Goal: Navigation & Orientation: Find specific page/section

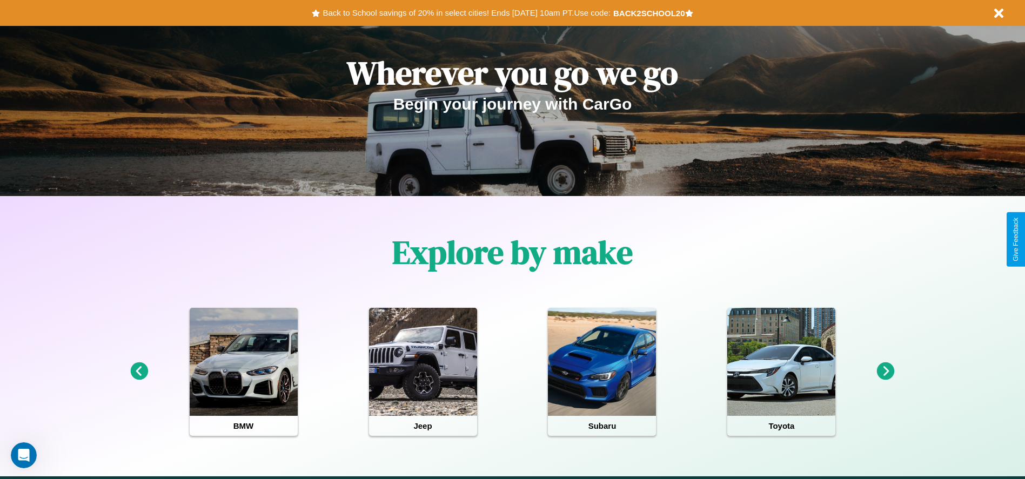
scroll to position [224, 0]
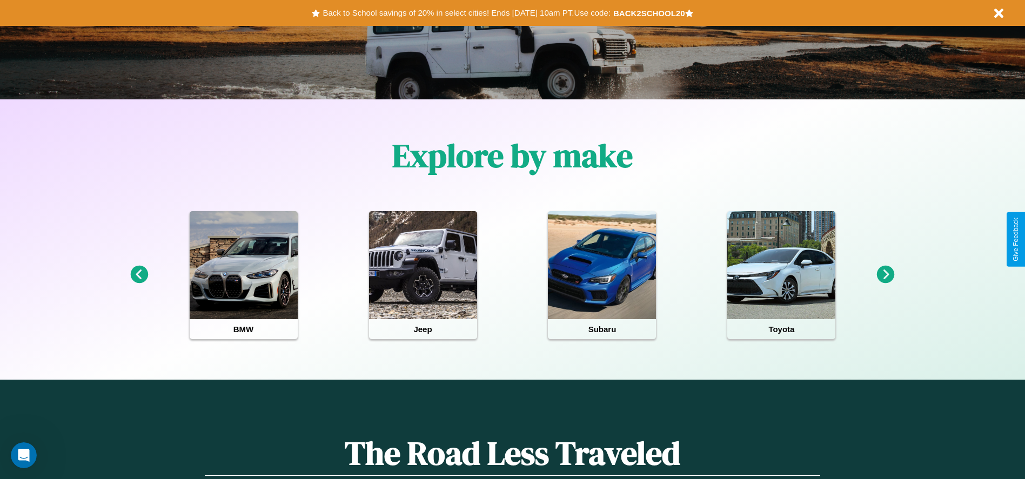
click at [886, 275] on icon at bounding box center [886, 275] width 18 height 18
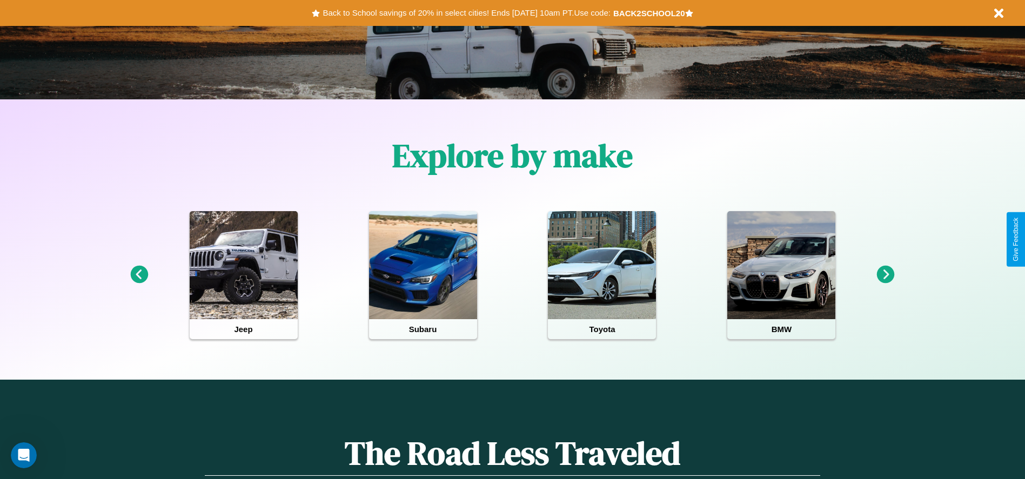
click at [886, 275] on icon at bounding box center [886, 275] width 18 height 18
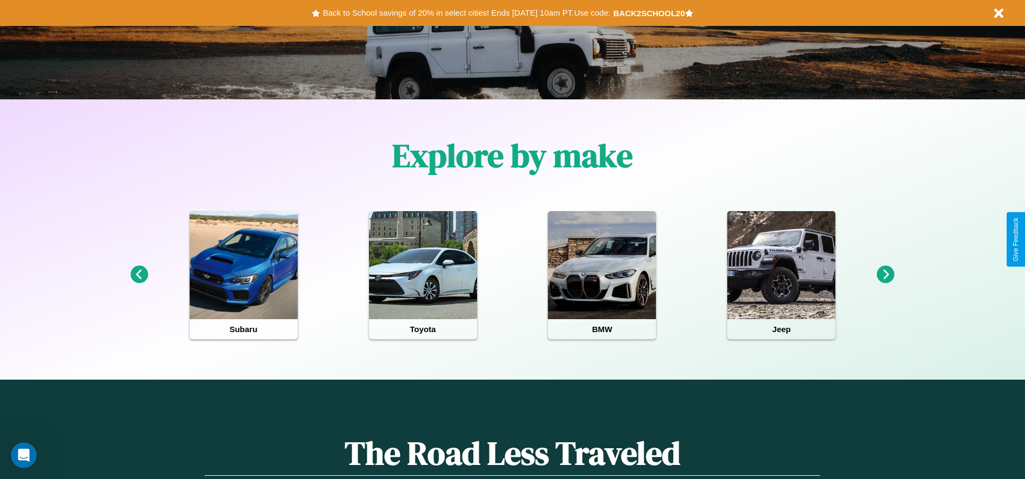
click at [886, 275] on icon at bounding box center [886, 275] width 18 height 18
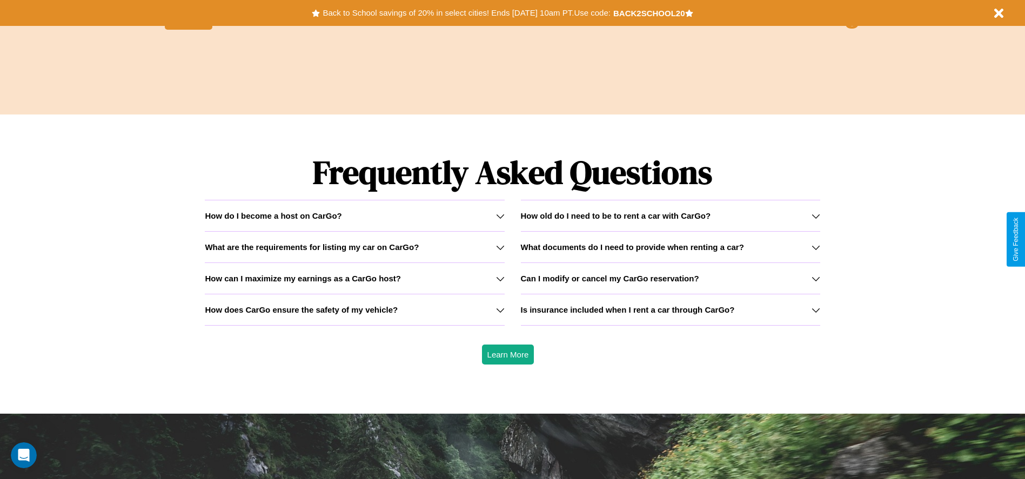
scroll to position [1550, 0]
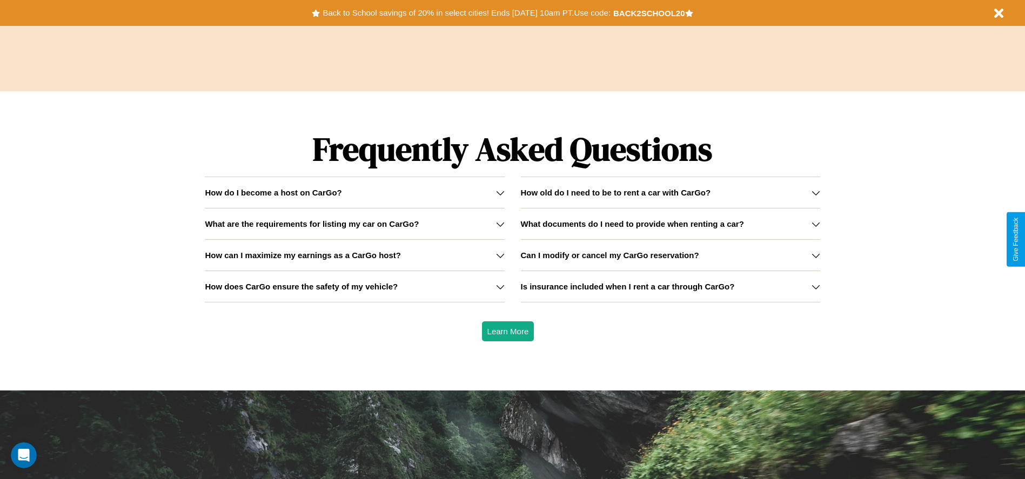
click at [355, 192] on div "How do I become a host on CarGo?" at bounding box center [354, 192] width 299 height 9
click at [355, 286] on h3 "How does CarGo ensure the safety of my vehicle?" at bounding box center [301, 286] width 193 height 9
click at [670, 255] on h3 "Can I modify or cancel my CarGo reservation?" at bounding box center [610, 255] width 178 height 9
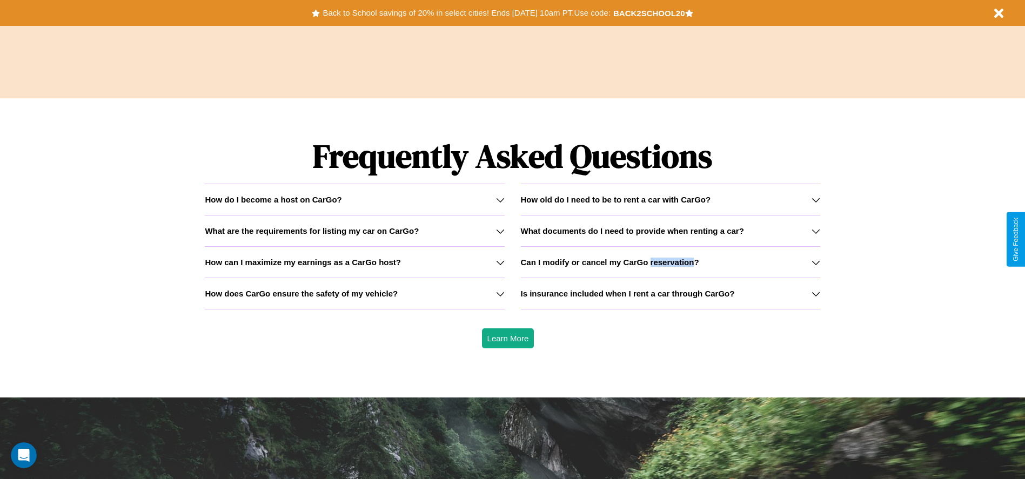
scroll to position [0, 0]
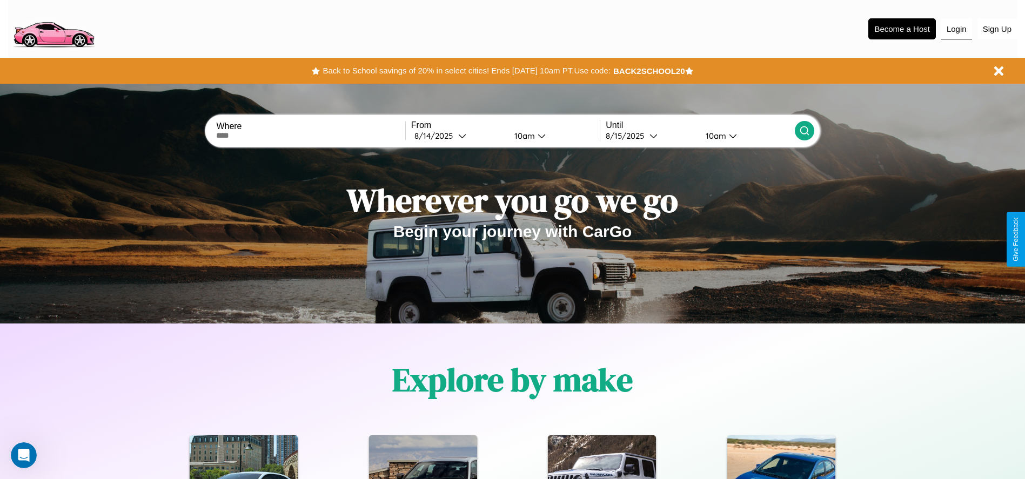
click at [957, 29] on button "Login" at bounding box center [956, 29] width 31 height 21
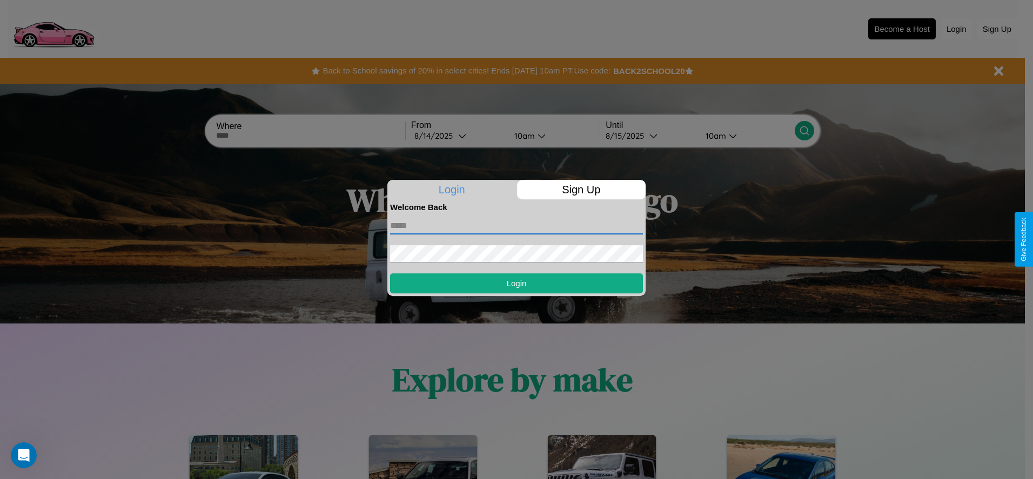
click at [517, 225] on input "text" at bounding box center [516, 225] width 253 height 17
type input "**********"
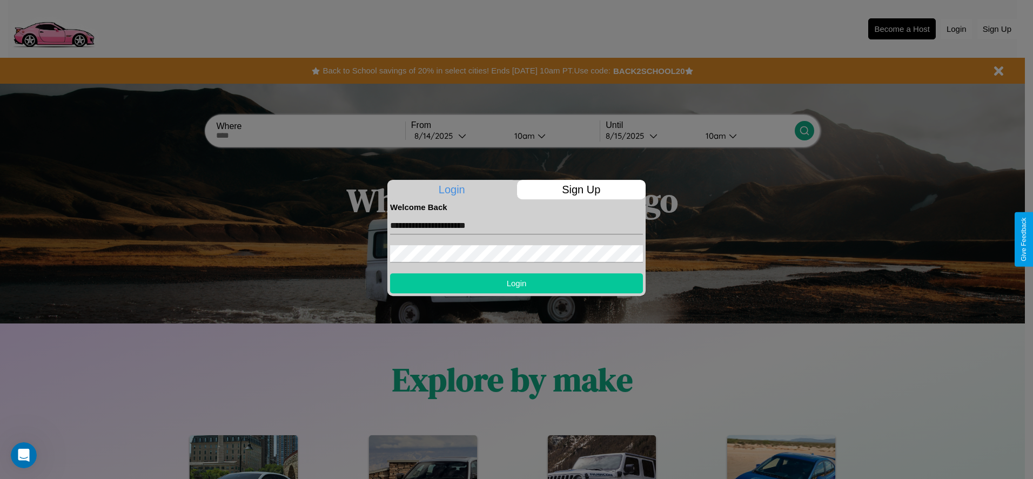
click at [517, 283] on button "Login" at bounding box center [516, 283] width 253 height 20
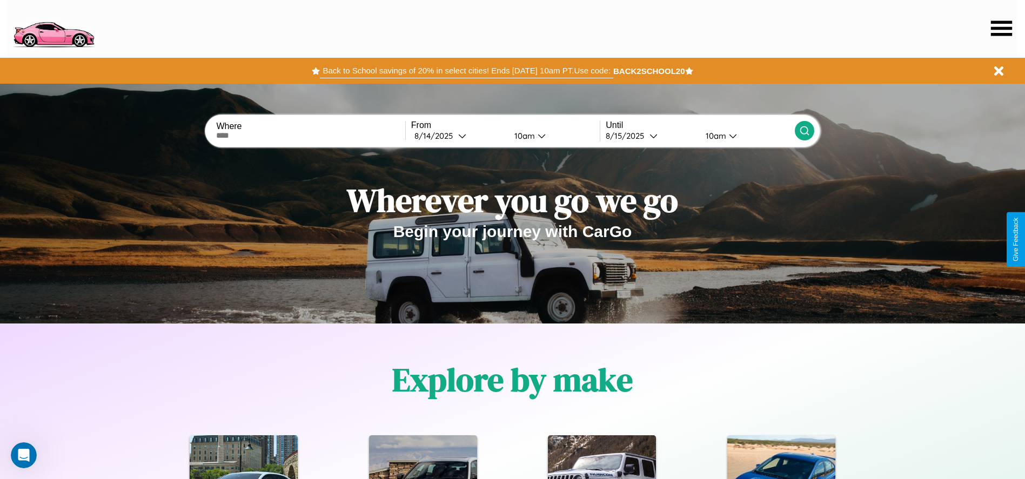
click at [466, 71] on button "Back to School savings of 20% in select cities! Ends [DATE] 10am PT. Use code:" at bounding box center [466, 70] width 293 height 15
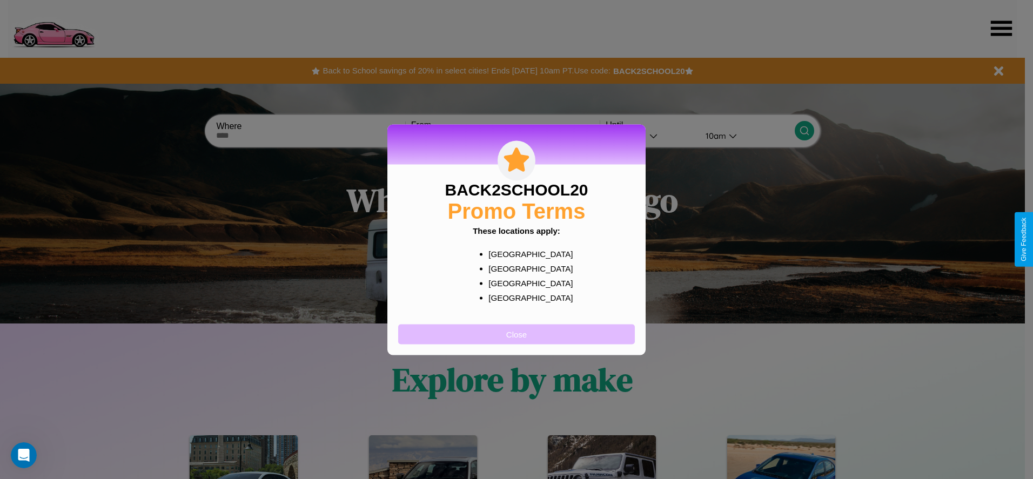
click at [517, 334] on button "Close" at bounding box center [516, 334] width 237 height 20
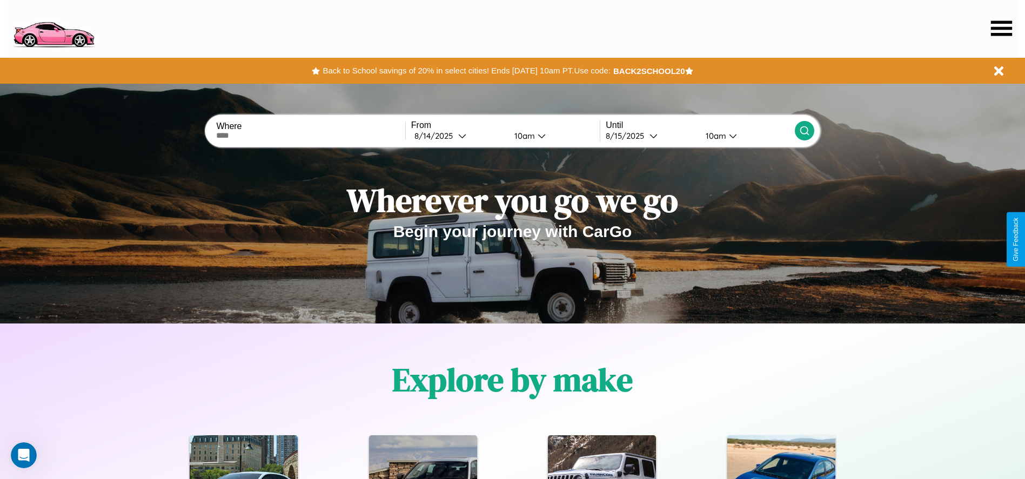
click at [1001, 28] on icon at bounding box center [1001, 28] width 21 height 15
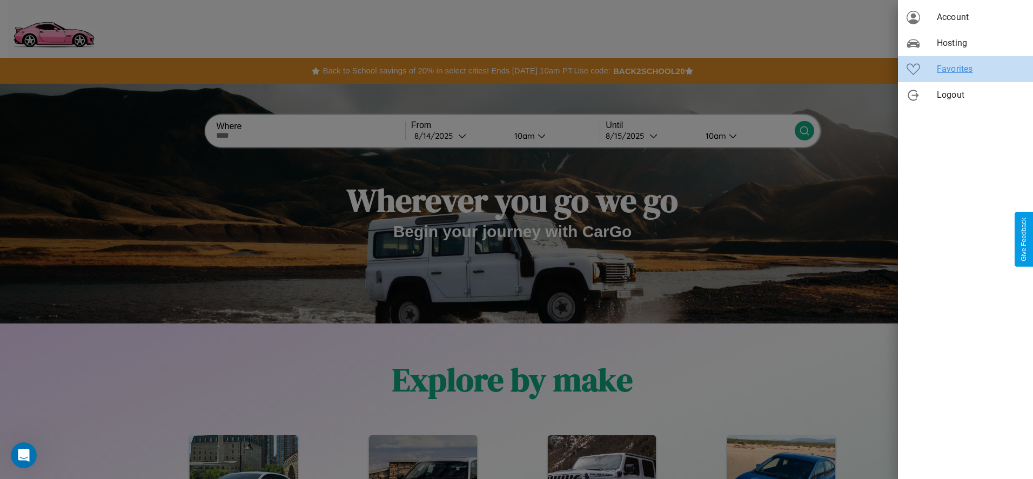
click at [966, 69] on span "Favorites" at bounding box center [981, 69] width 88 height 13
